Goal: Find specific page/section: Find specific page/section

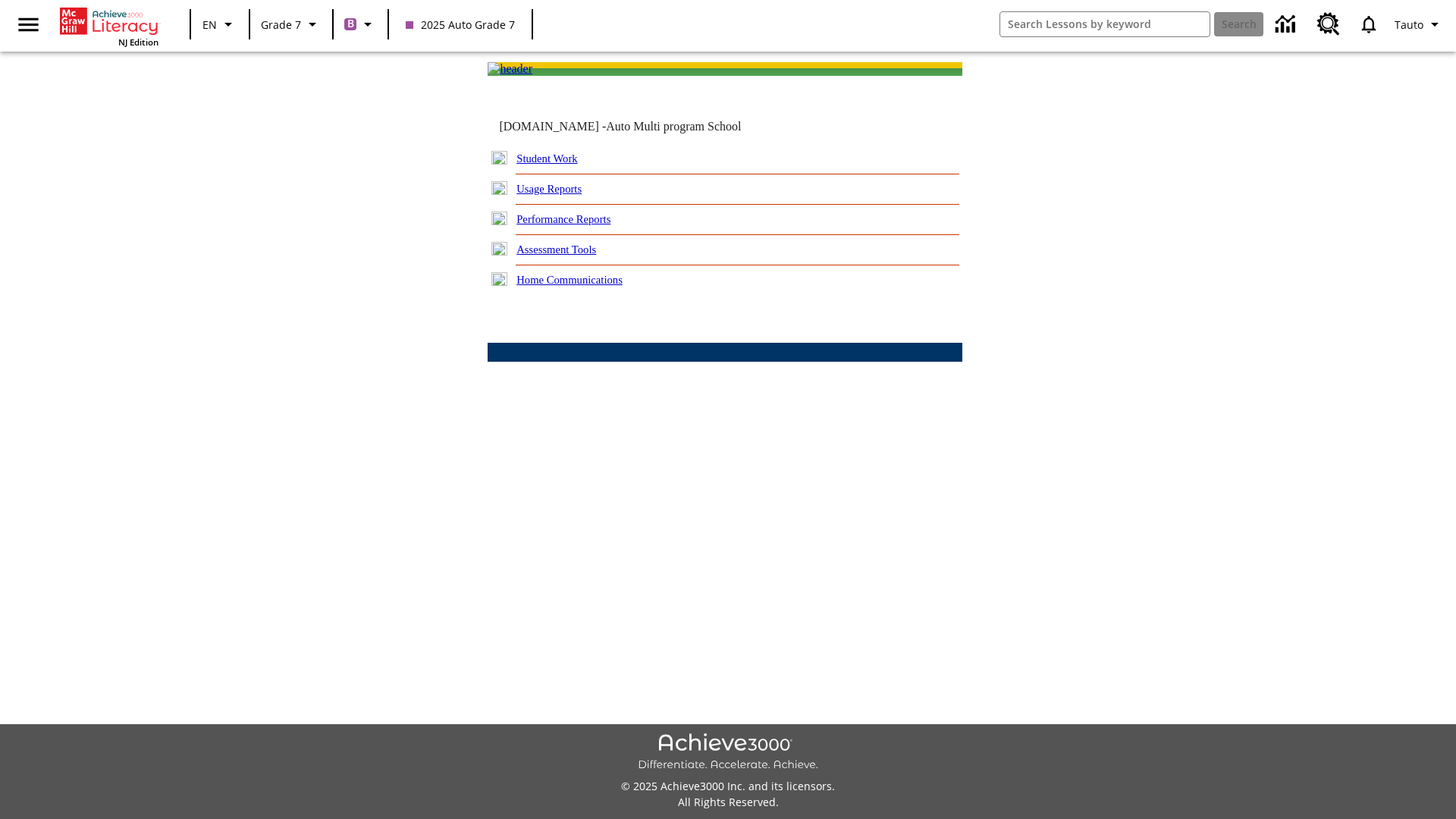
click at [558, 164] on link "Student Work" at bounding box center [546, 159] width 61 height 13
